Goal: Information Seeking & Learning: Learn about a topic

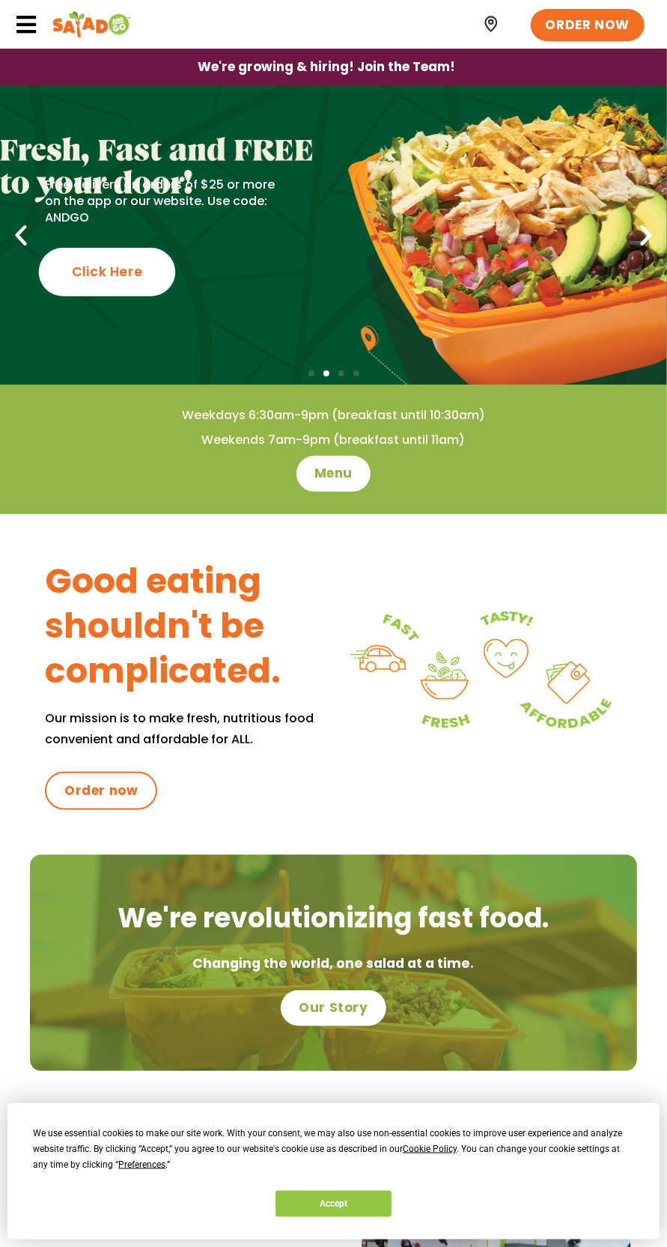
click at [142, 269] on div "Click Here" at bounding box center [107, 272] width 137 height 49
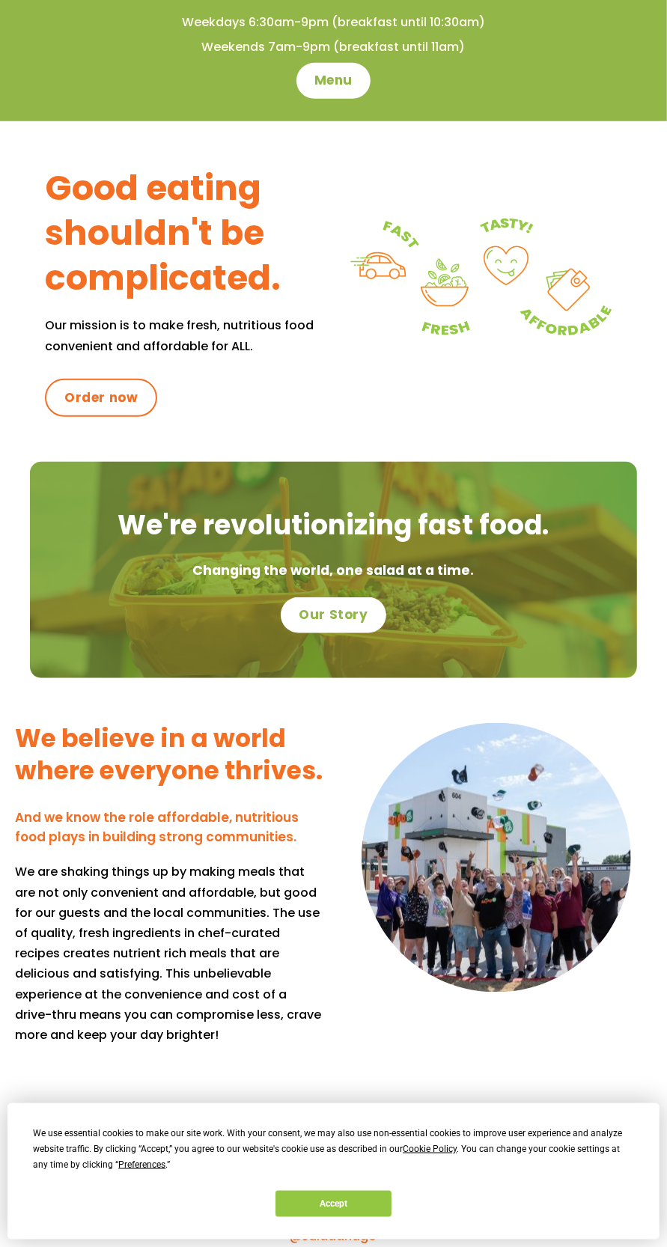
scroll to position [397, 0]
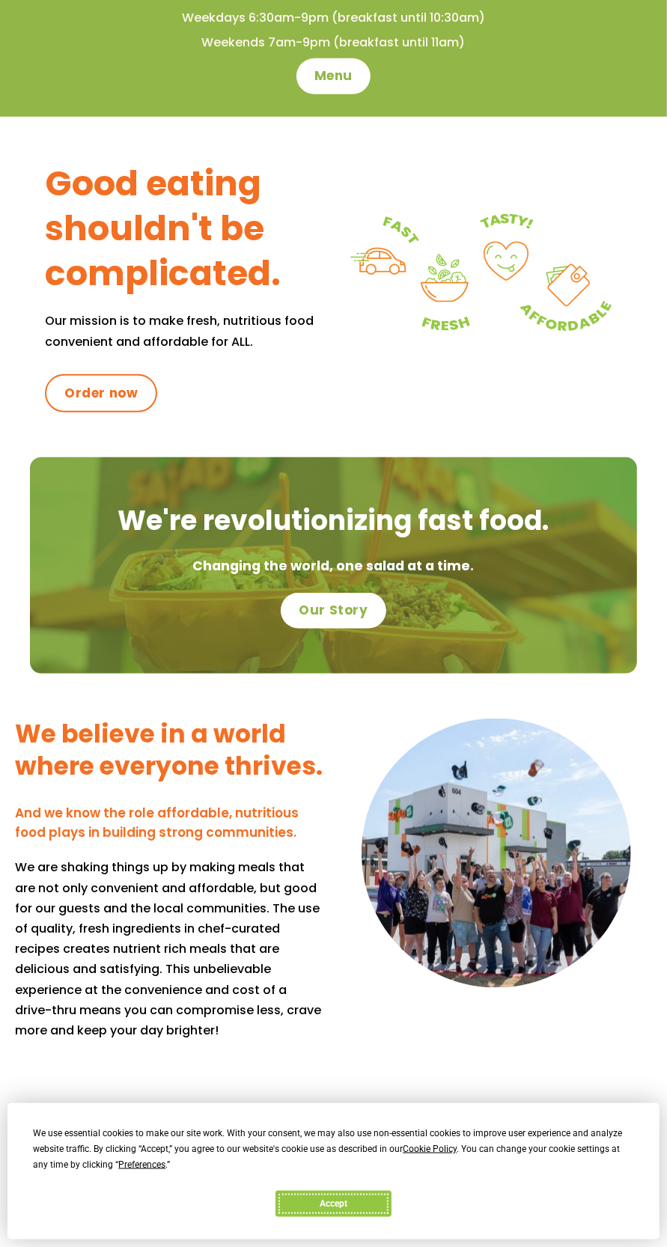
click at [381, 1217] on button "Accept" at bounding box center [332, 1204] width 115 height 26
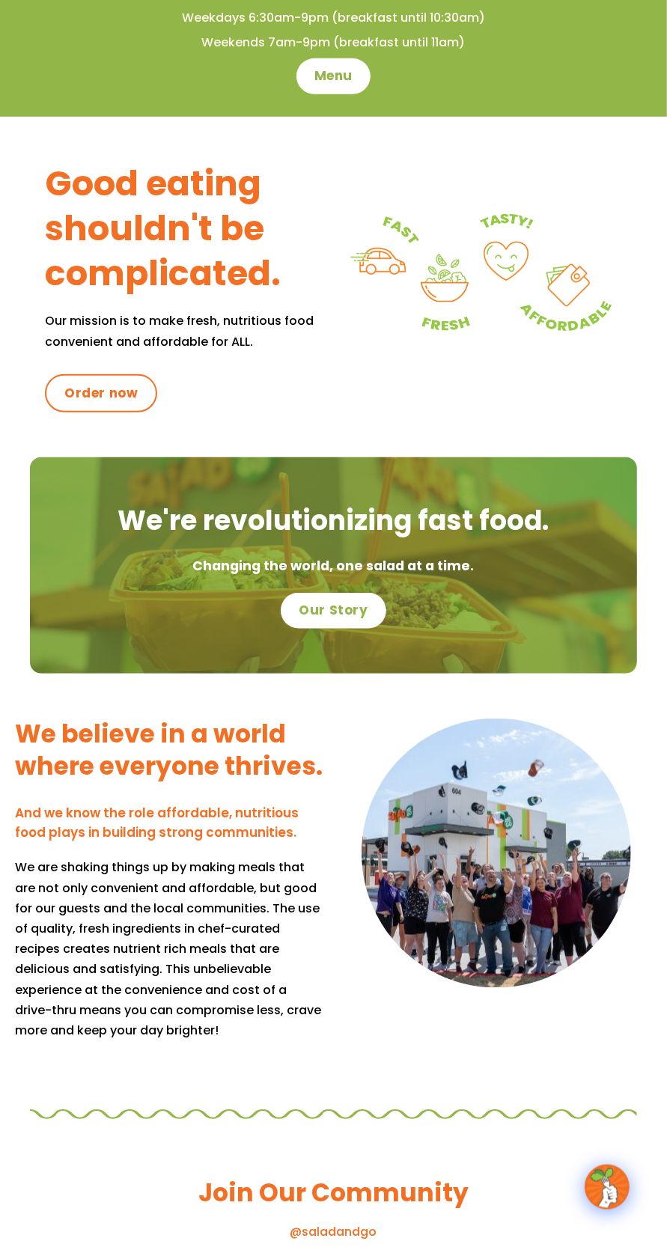
scroll to position [369, 0]
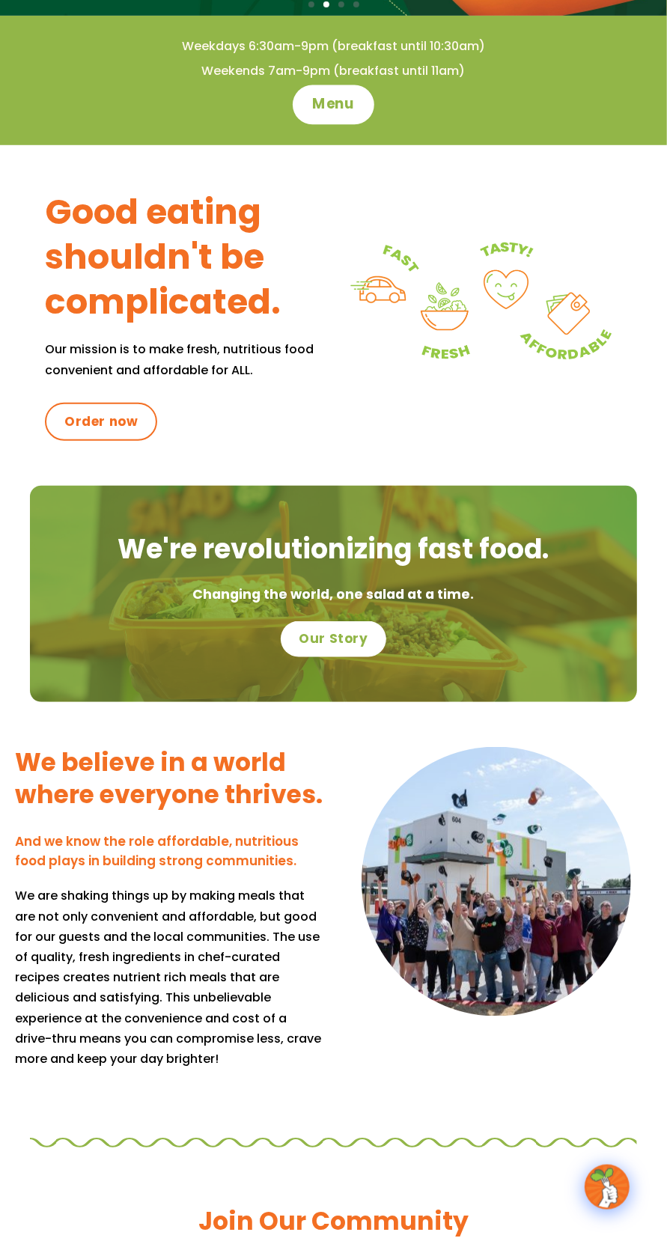
click at [331, 107] on span "Menu" at bounding box center [333, 104] width 43 height 19
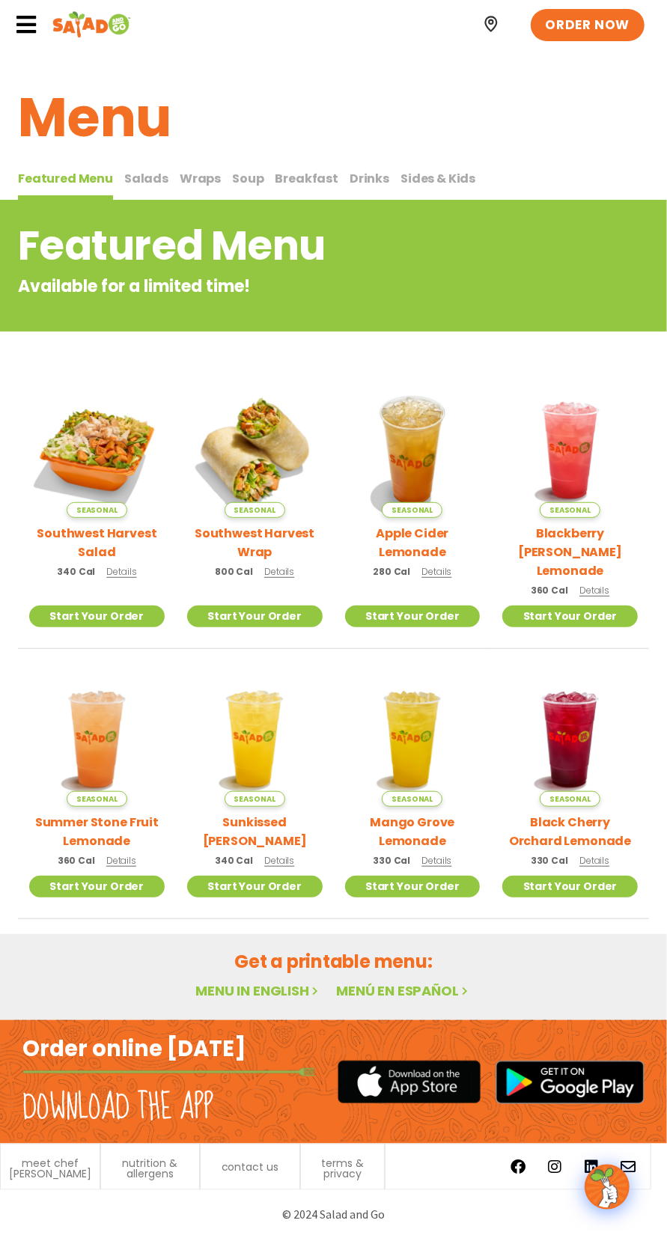
click at [25, 27] on icon at bounding box center [26, 24] width 22 height 22
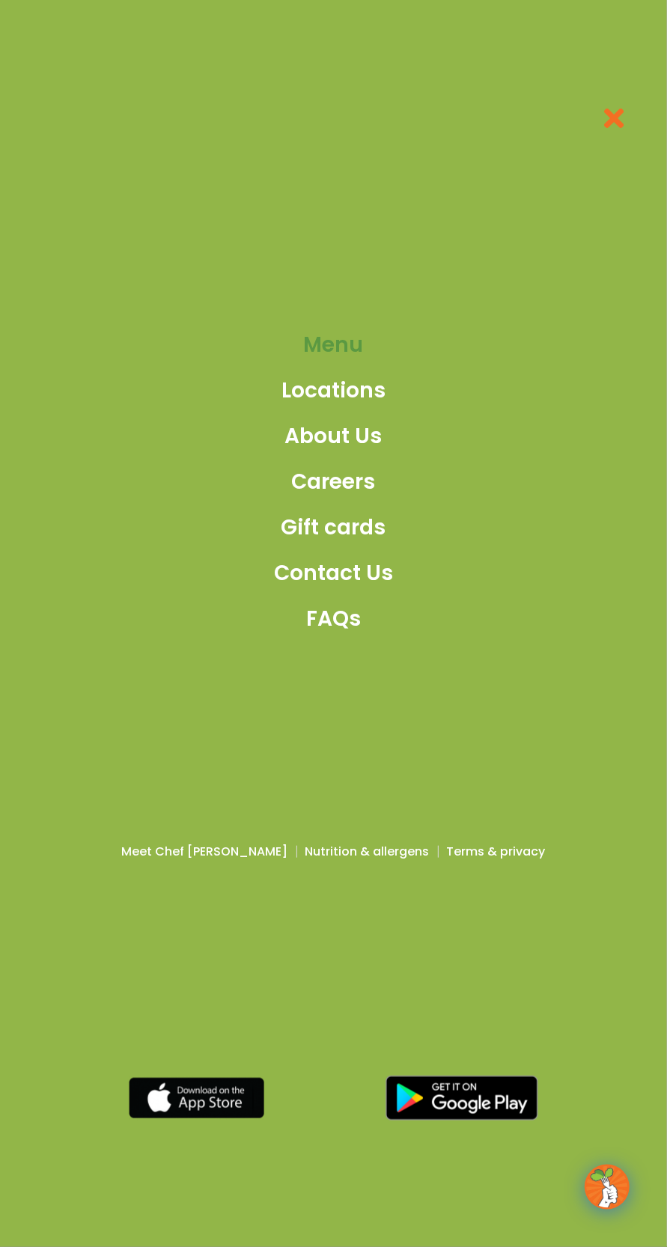
click at [326, 361] on span "Menu" at bounding box center [334, 344] width 60 height 31
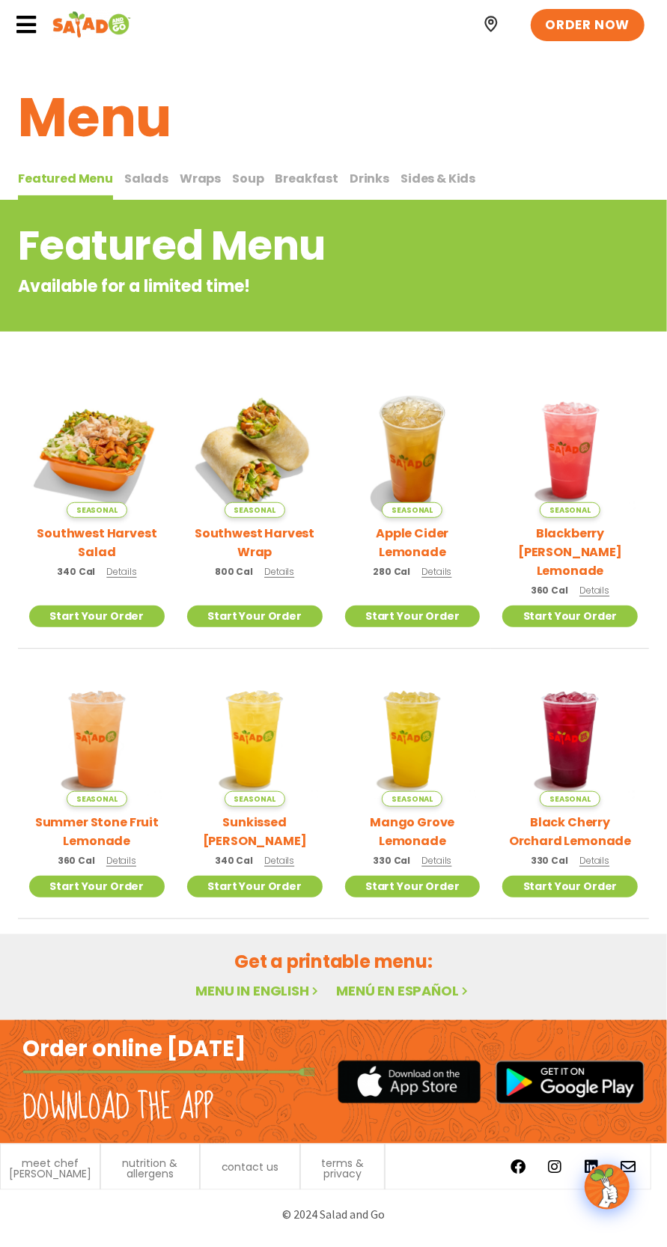
click at [581, 1062] on img at bounding box center [569, 1081] width 149 height 43
